Goal: Information Seeking & Learning: Learn about a topic

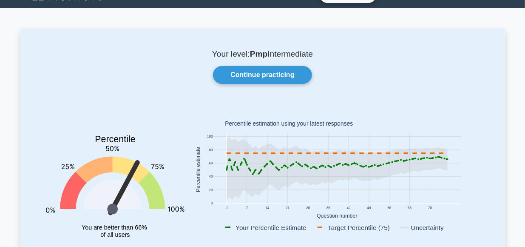
scroll to position [19, 0]
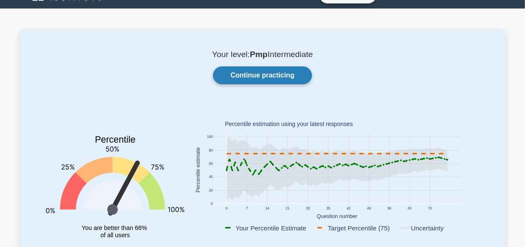
click at [273, 74] on link "Continue practicing" at bounding box center [262, 75] width 99 height 18
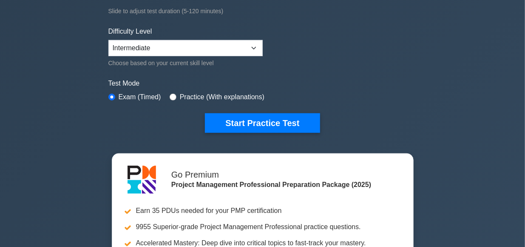
scroll to position [188, 0]
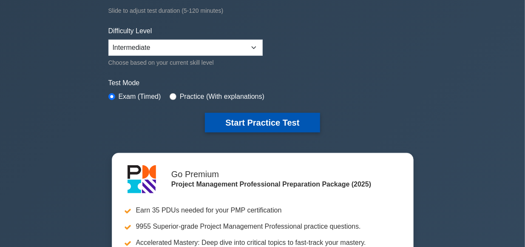
click at [264, 123] on button "Start Practice Test" at bounding box center [262, 123] width 115 height 20
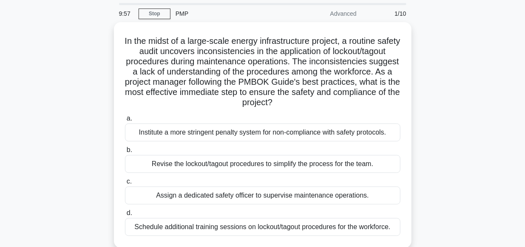
scroll to position [28, 0]
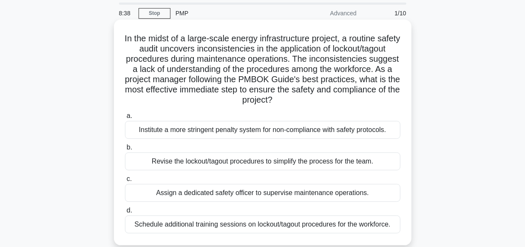
click at [301, 222] on div "Schedule additional training sessions on lockout/tagout procedures for the work…" at bounding box center [263, 224] width 276 height 18
click at [125, 213] on input "d. Schedule additional training sessions on lockout/tagout procedures for the w…" at bounding box center [125, 210] width 0 height 6
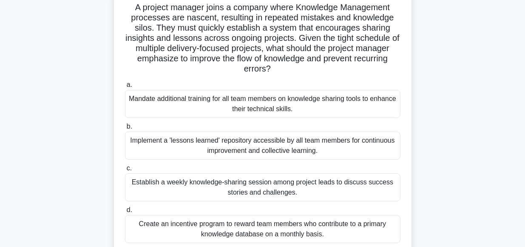
scroll to position [62, 0]
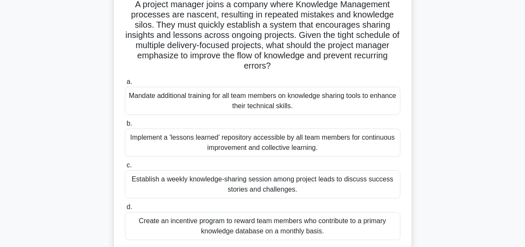
click at [254, 145] on div "Implement a 'lessons learned' repository accessible by all team members for con…" at bounding box center [263, 142] width 276 height 28
click at [125, 126] on input "b. Implement a 'lessons learned' repository accessible by all team members for …" at bounding box center [125, 124] width 0 height 6
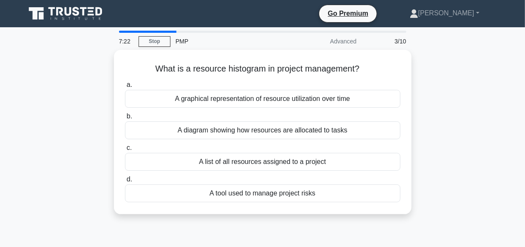
scroll to position [0, 0]
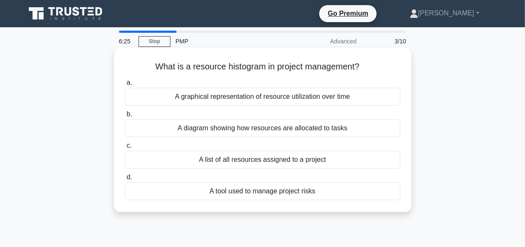
click at [273, 129] on div "A diagram showing how resources are allocated to tasks" at bounding box center [263, 128] width 276 height 18
click at [125, 117] on input "b. A diagram showing how resources are allocated to tasks" at bounding box center [125, 114] width 0 height 6
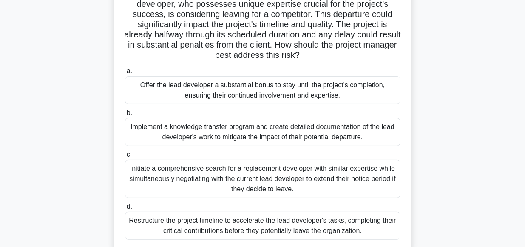
scroll to position [86, 0]
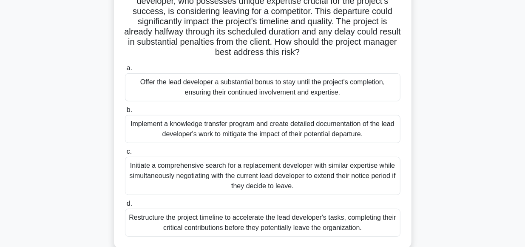
click at [256, 173] on div "Initiate a comprehensive search for a replacement developer with similar expert…" at bounding box center [263, 175] width 276 height 38
click at [125, 154] on input "c. Initiate a comprehensive search for a replacement developer with similar exp…" at bounding box center [125, 152] width 0 height 6
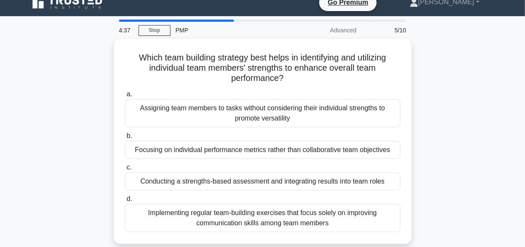
scroll to position [10, 0]
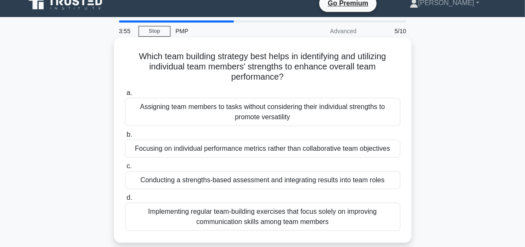
click at [247, 153] on div "Focusing on individual performance metrics rather than collaborative team objec…" at bounding box center [263, 148] width 276 height 18
click at [125, 137] on input "b. Focusing on individual performance metrics rather than collaborative team ob…" at bounding box center [125, 135] width 0 height 6
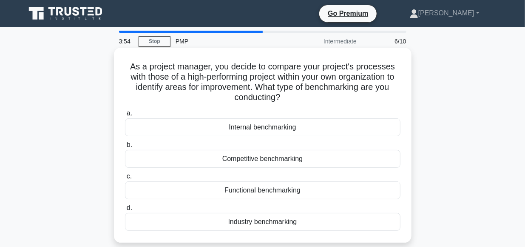
scroll to position [0, 0]
click at [265, 191] on div "Functional benchmarking" at bounding box center [263, 190] width 276 height 18
click at [125, 179] on input "c. Functional benchmarking" at bounding box center [125, 176] width 0 height 6
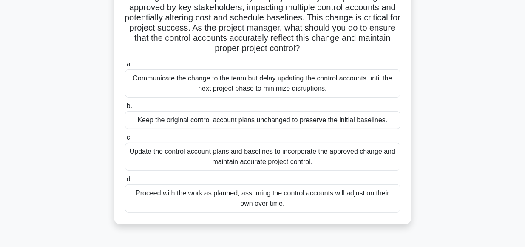
scroll to position [72, 0]
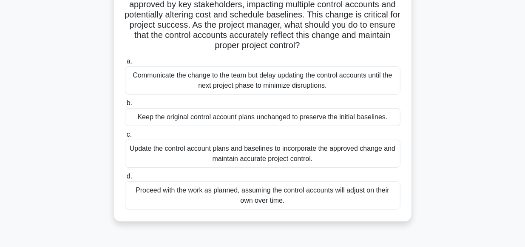
click at [265, 153] on div "Update the control account plans and baselines to incorporate the approved chan…" at bounding box center [263, 153] width 276 height 28
click at [125, 137] on input "c. Update the control account plans and baselines to incorporate the approved c…" at bounding box center [125, 135] width 0 height 6
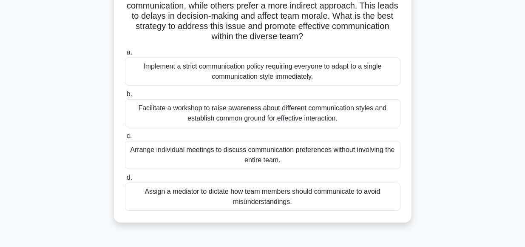
scroll to position [85, 0]
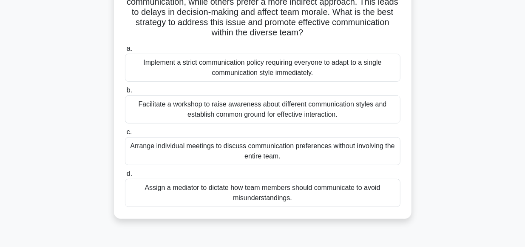
click at [281, 108] on div "Facilitate a workshop to raise awareness about different communication styles a…" at bounding box center [263, 109] width 276 height 28
click at [125, 93] on input "b. Facilitate a workshop to raise awareness about different communication style…" at bounding box center [125, 91] width 0 height 6
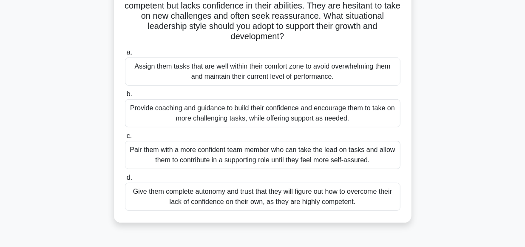
scroll to position [74, 0]
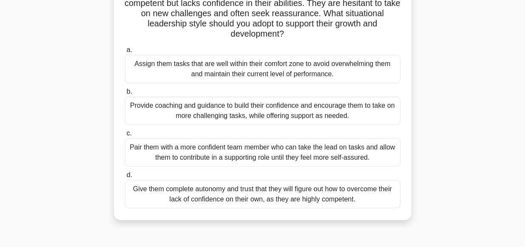
click at [270, 112] on div "Provide coaching and guidance to build their confidence and encourage them to t…" at bounding box center [263, 111] width 276 height 28
click at [125, 94] on input "b. Provide coaching and guidance to build their confidence and encourage them t…" at bounding box center [125, 92] width 0 height 6
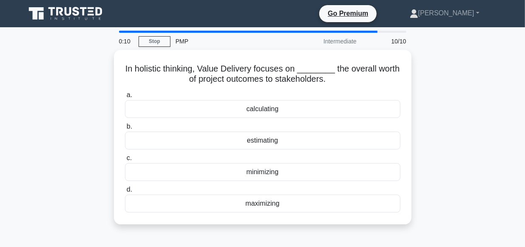
scroll to position [0, 0]
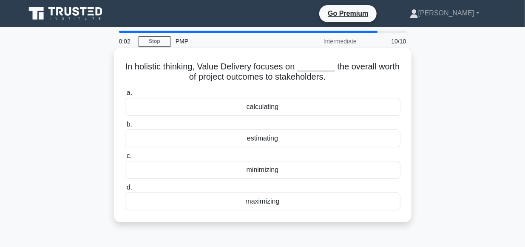
click at [261, 139] on div "estimating" at bounding box center [263, 138] width 276 height 18
click at [125, 127] on input "b. estimating" at bounding box center [125, 125] width 0 height 6
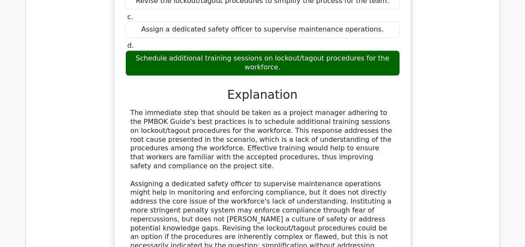
scroll to position [938, 0]
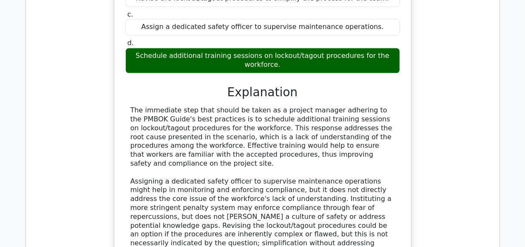
click at [472, 218] on div "In the midst of a large-scale energy infrastructure project, a routine safety a…" at bounding box center [263, 86] width 460 height 485
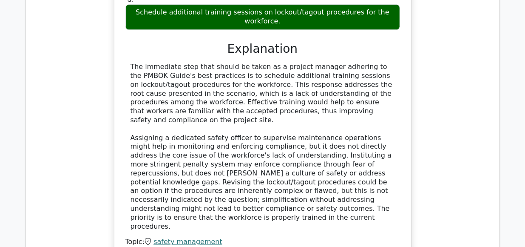
scroll to position [981, 0]
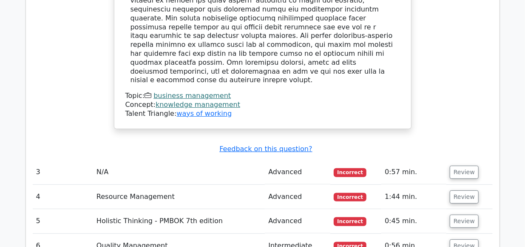
scroll to position [1625, 0]
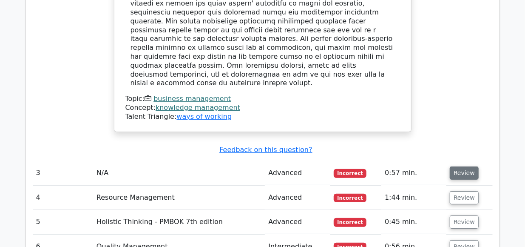
click at [461, 166] on button "Review" at bounding box center [464, 172] width 29 height 13
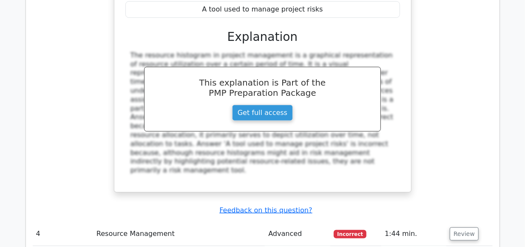
scroll to position [1937, 0]
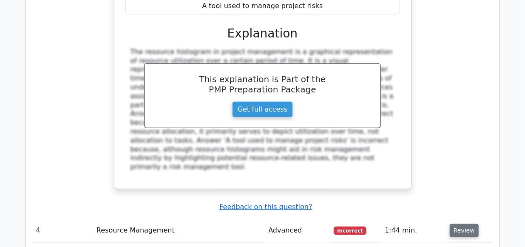
click at [454, 224] on button "Review" at bounding box center [464, 230] width 29 height 13
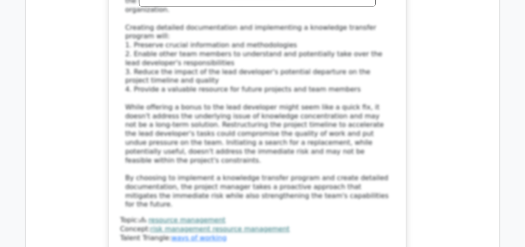
scroll to position [2569, 0]
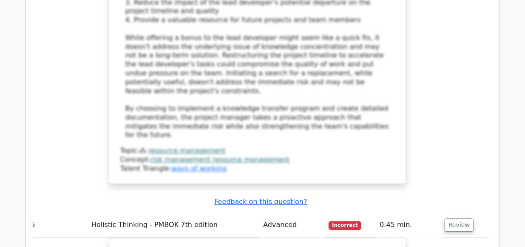
scroll to position [2640, 0]
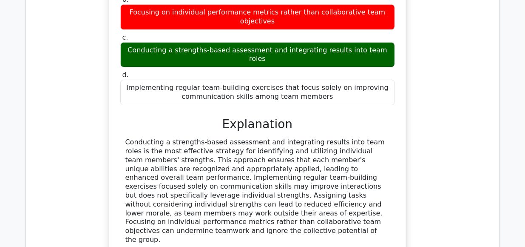
scroll to position [2970, 0]
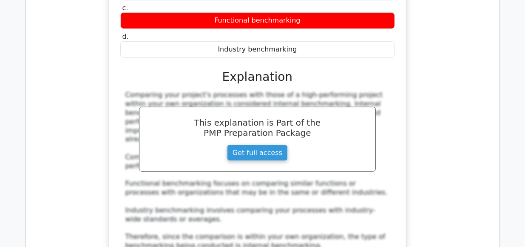
scroll to position [3425, 0]
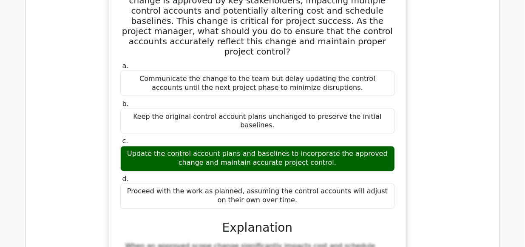
scroll to position [3800, 0]
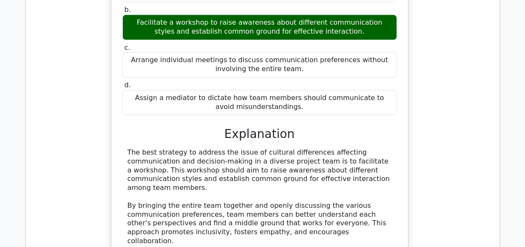
scroll to position [4353, 0]
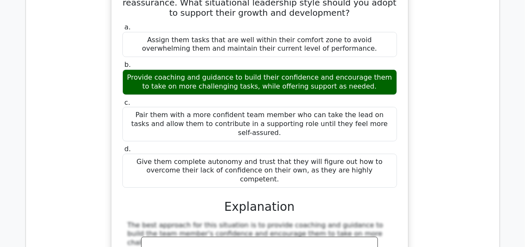
scroll to position [4855, 0]
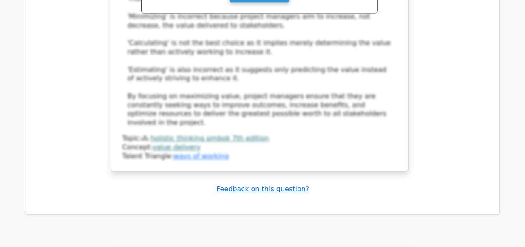
scroll to position [5584, 0]
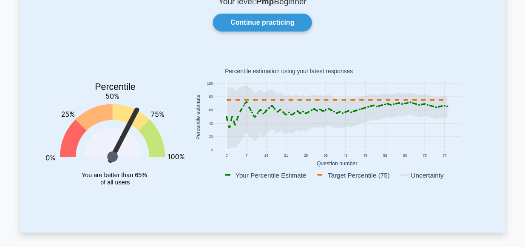
scroll to position [74, 0]
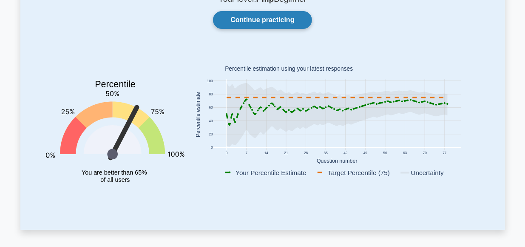
click at [273, 22] on link "Continue practicing" at bounding box center [262, 20] width 99 height 18
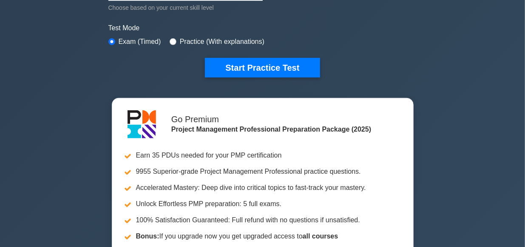
scroll to position [243, 0]
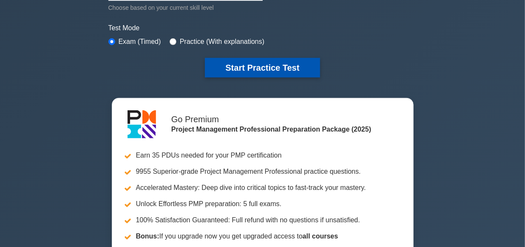
click at [259, 62] on button "Start Practice Test" at bounding box center [262, 68] width 115 height 20
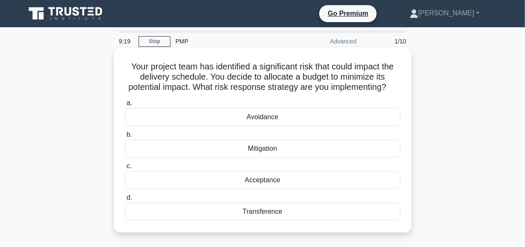
click at [264, 151] on div "Mitigation" at bounding box center [263, 148] width 276 height 18
click at [125, 137] on input "b. Mitigation" at bounding box center [125, 135] width 0 height 6
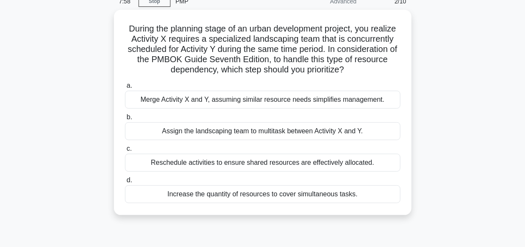
scroll to position [41, 0]
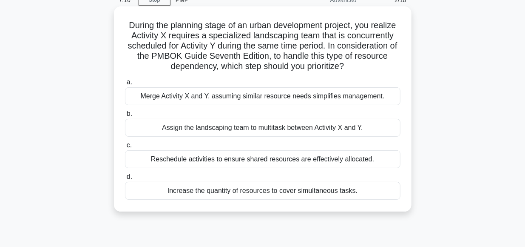
click at [295, 191] on div "Increase the quantity of resources to cover simultaneous tasks." at bounding box center [263, 191] width 276 height 18
click at [125, 179] on input "d. Increase the quantity of resources to cover simultaneous tasks." at bounding box center [125, 177] width 0 height 6
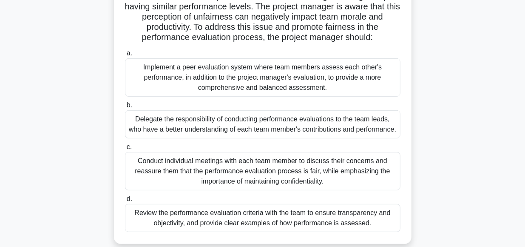
scroll to position [93, 0]
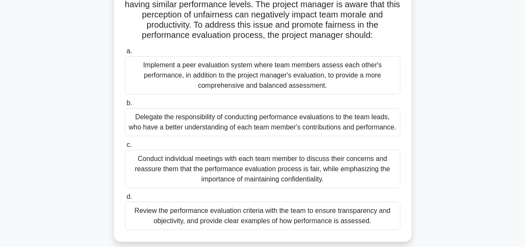
click at [262, 221] on div "Review the performance evaluation criteria with the team to ensure transparency…" at bounding box center [263, 216] width 276 height 28
click at [125, 199] on input "d. Review the performance evaluation criteria with the team to ensure transpare…" at bounding box center [125, 197] width 0 height 6
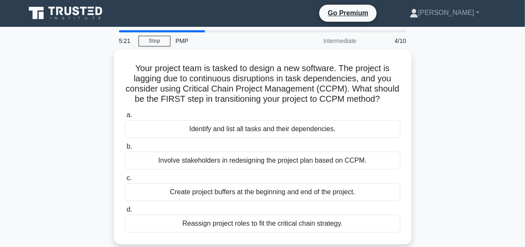
scroll to position [0, 0]
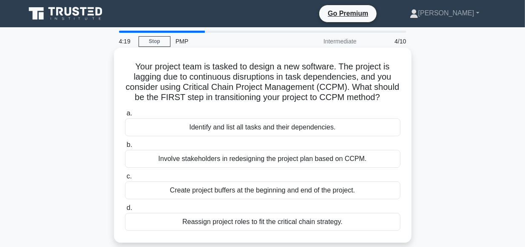
click at [254, 131] on div "Identify and list all tasks and their dependencies." at bounding box center [263, 127] width 276 height 18
click at [125, 116] on input "a. Identify and list all tasks and their dependencies." at bounding box center [125, 114] width 0 height 6
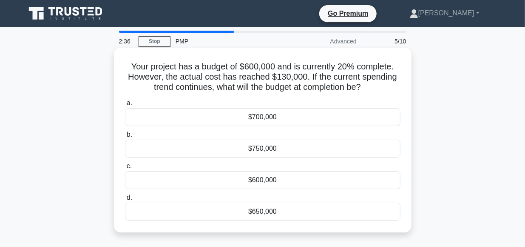
click at [261, 214] on div "$650,000" at bounding box center [263, 211] width 276 height 18
click at [125, 200] on input "d. $650,000" at bounding box center [125, 198] width 0 height 6
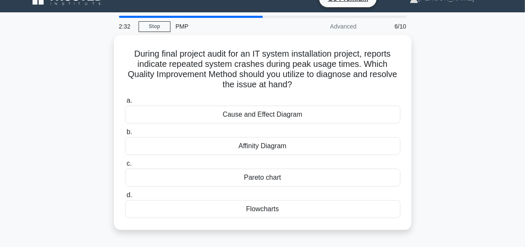
scroll to position [14, 0]
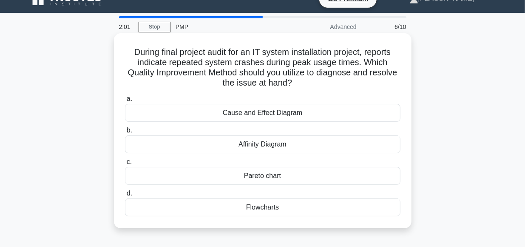
click at [258, 113] on div "Cause and Effect Diagram" at bounding box center [263, 113] width 276 height 18
click at [125, 102] on input "a. Cause and Effect Diagram" at bounding box center [125, 99] width 0 height 6
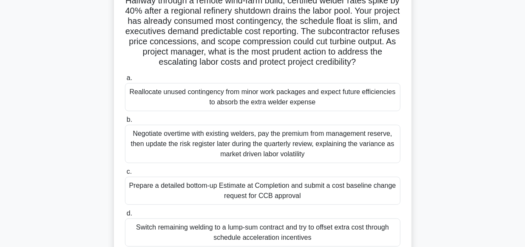
scroll to position [68, 0]
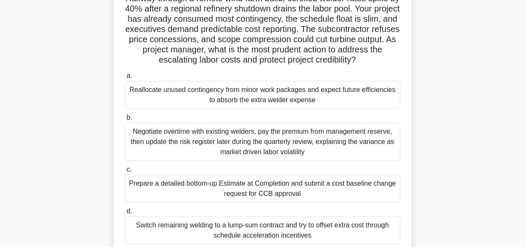
click at [199, 190] on div "Prepare a detailed bottom-up Estimate at Completion and submit a cost baseline …" at bounding box center [263, 188] width 276 height 28
click at [125, 172] on input "c. Prepare a detailed bottom-up Estimate at Completion and submit a cost baseli…" at bounding box center [125, 170] width 0 height 6
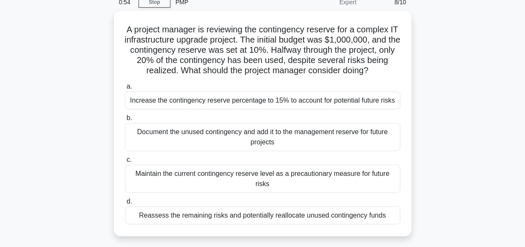
scroll to position [38, 0]
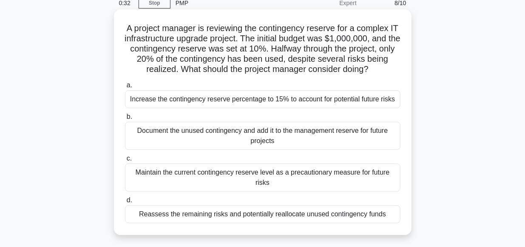
click at [194, 205] on div "Reassess the remaining risks and potentially reallocate unused contingency funds" at bounding box center [263, 214] width 276 height 18
click at [125, 203] on input "d. Reassess the remaining risks and potentially reallocate unused contingency f…" at bounding box center [125, 200] width 0 height 6
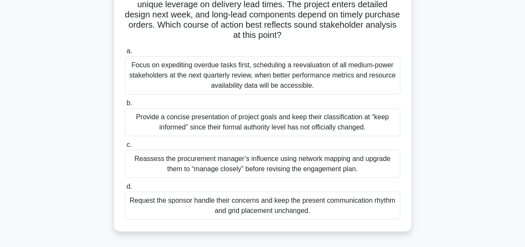
scroll to position [105, 0]
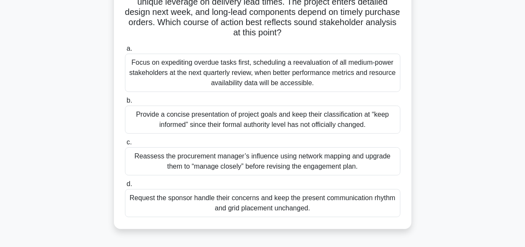
click at [216, 163] on div "Reassess the procurement manager’s influence using network mapping and upgrade …" at bounding box center [263, 161] width 276 height 28
click at [125, 145] on input "c. Reassess the procurement manager’s influence using network mapping and upgra…" at bounding box center [125, 142] width 0 height 6
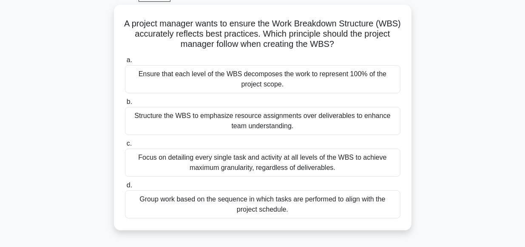
scroll to position [45, 0]
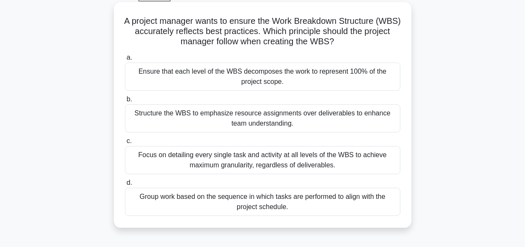
click at [237, 159] on div "Focus on detailing every single task and activity at all levels of the WBS to a…" at bounding box center [263, 160] width 276 height 28
click at [125, 144] on input "c. Focus on detailing every single task and activity at all levels of the WBS t…" at bounding box center [125, 141] width 0 height 6
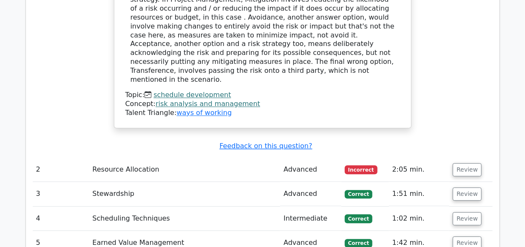
scroll to position [1057, 0]
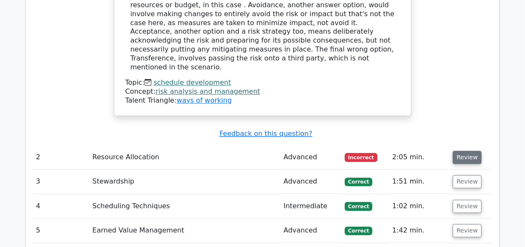
click at [466, 151] on button "Review" at bounding box center [467, 157] width 29 height 13
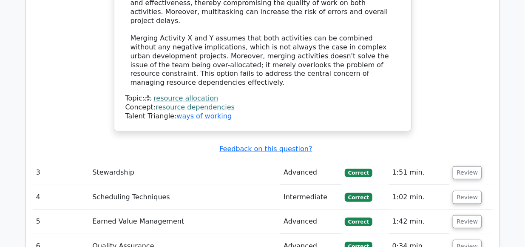
scroll to position [1585, 0]
click at [462, 166] on button "Review" at bounding box center [467, 172] width 29 height 13
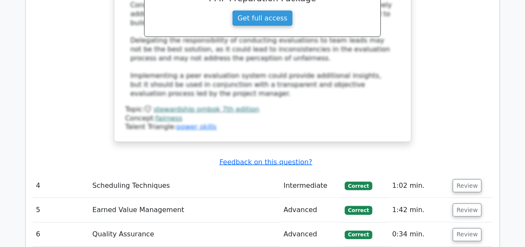
scroll to position [2128, 0]
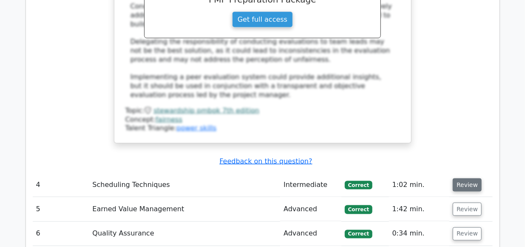
click at [462, 178] on button "Review" at bounding box center [467, 184] width 29 height 13
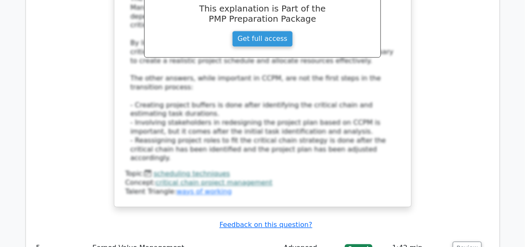
scroll to position [2564, 0]
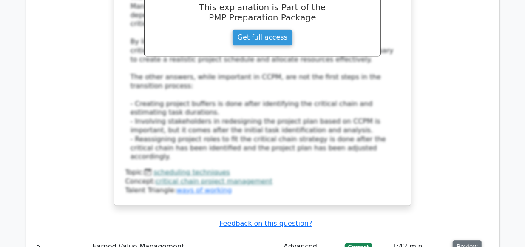
click at [461, 240] on button "Review" at bounding box center [467, 246] width 29 height 13
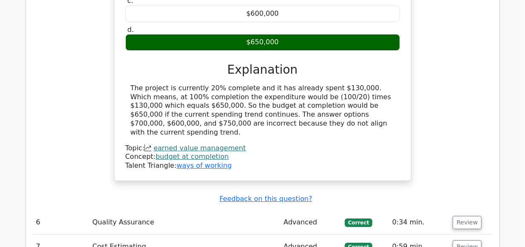
scroll to position [2945, 0]
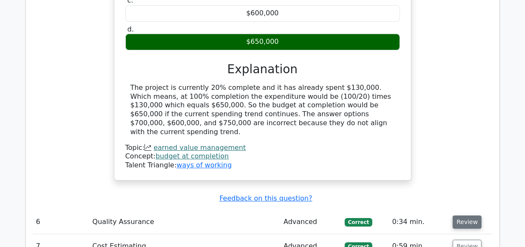
click at [463, 215] on button "Review" at bounding box center [467, 221] width 29 height 13
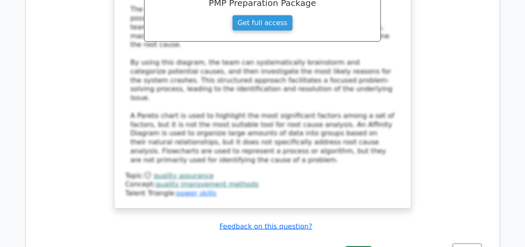
scroll to position [3424, 0]
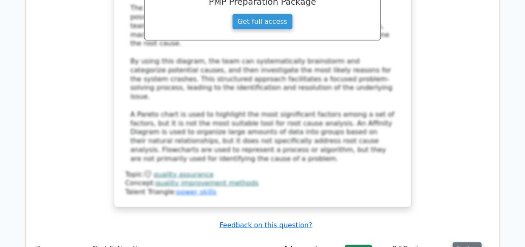
click at [460, 242] on button "Review" at bounding box center [467, 248] width 29 height 13
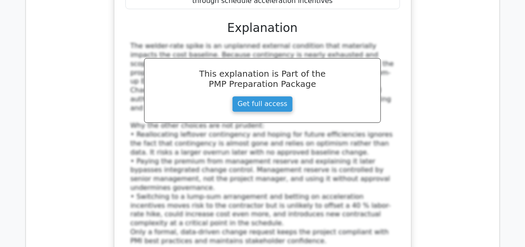
scroll to position [3946, 0]
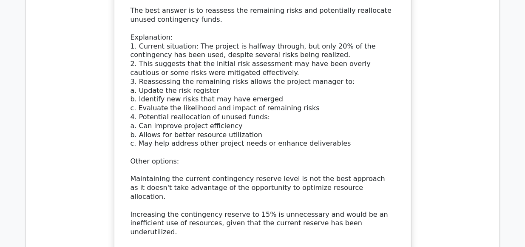
scroll to position [4529, 0]
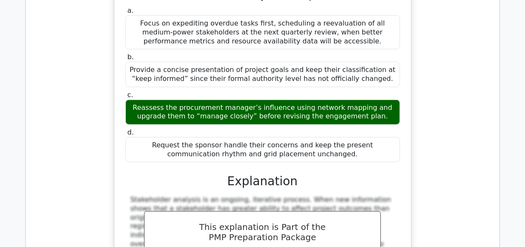
scroll to position [5041, 0]
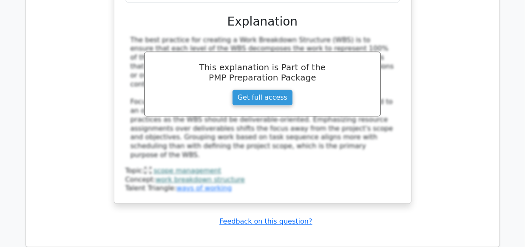
scroll to position [5733, 0]
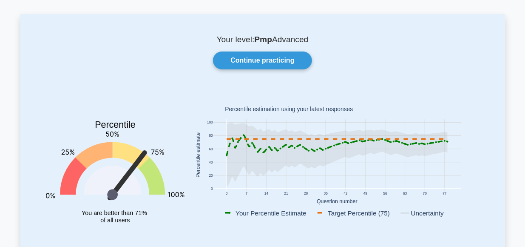
scroll to position [33, 0]
